Goal: Check status

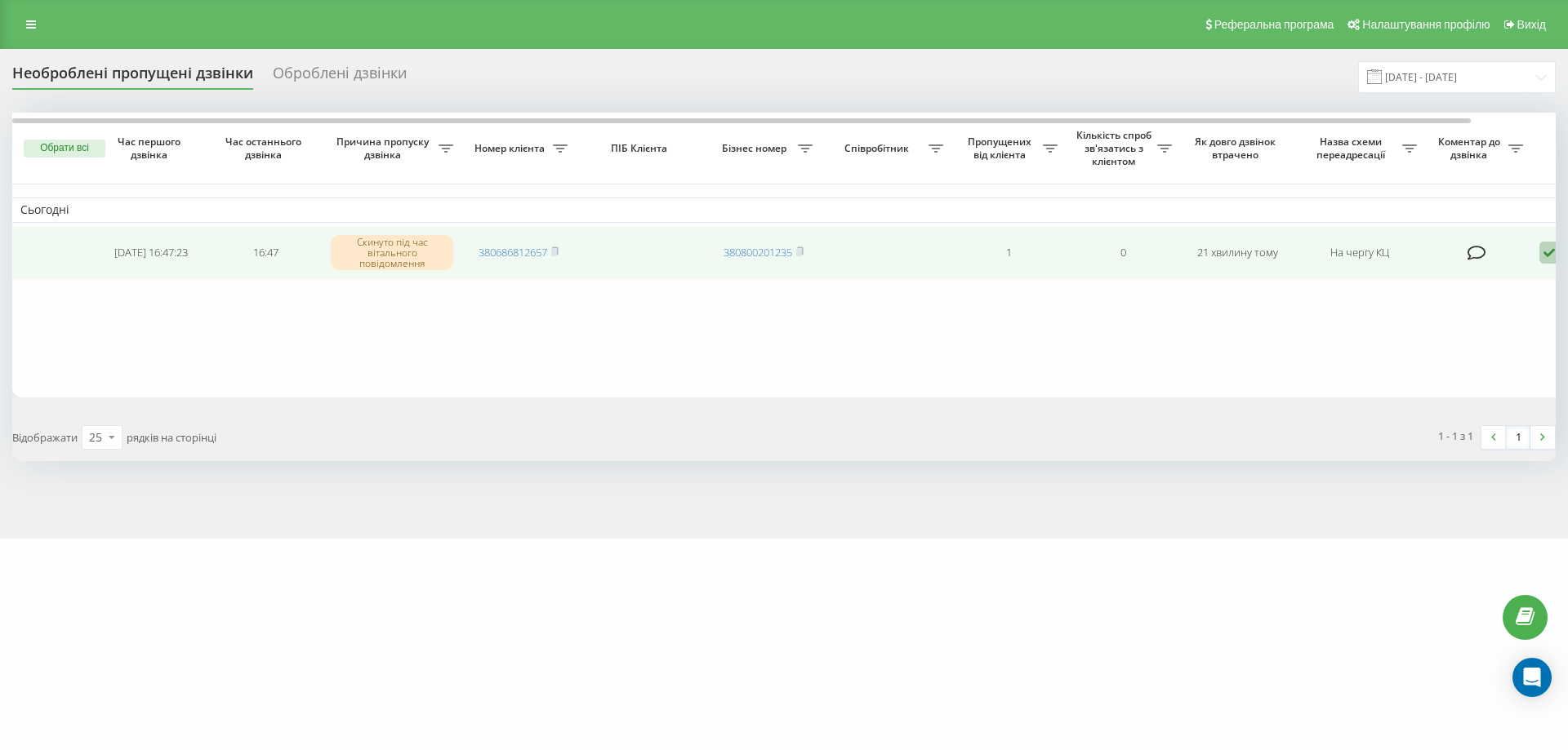
click at [1547, 251] on icon at bounding box center [1549, 252] width 20 height 22
click at [1456, 268] on div "Не вдалося зв'язатися" at bounding box center [1480, 279] width 306 height 30
